Goal: Task Accomplishment & Management: Manage account settings

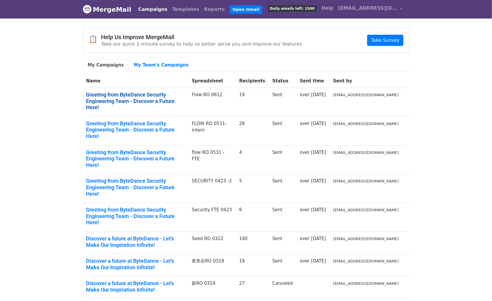
click at [125, 96] on link "Greeting from ByteDance Security Engineering Team - Discover a Future Here!" at bounding box center [135, 101] width 99 height 19
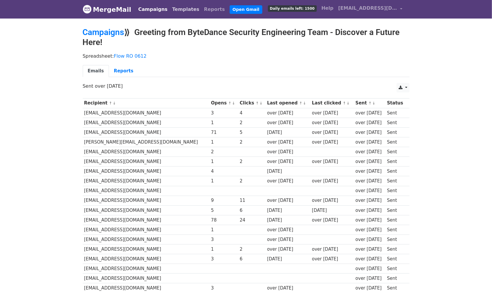
click at [175, 12] on link "Templates" at bounding box center [186, 10] width 32 height 12
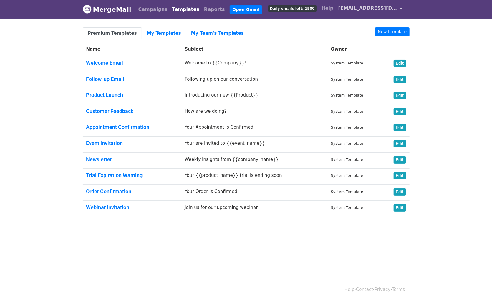
click at [394, 7] on span "[EMAIL_ADDRESS][DOMAIN_NAME]" at bounding box center [367, 8] width 59 height 7
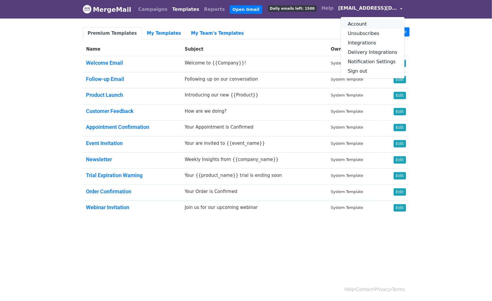
click at [368, 22] on link "Account" at bounding box center [373, 23] width 64 height 9
